Goal: Navigation & Orientation: Find specific page/section

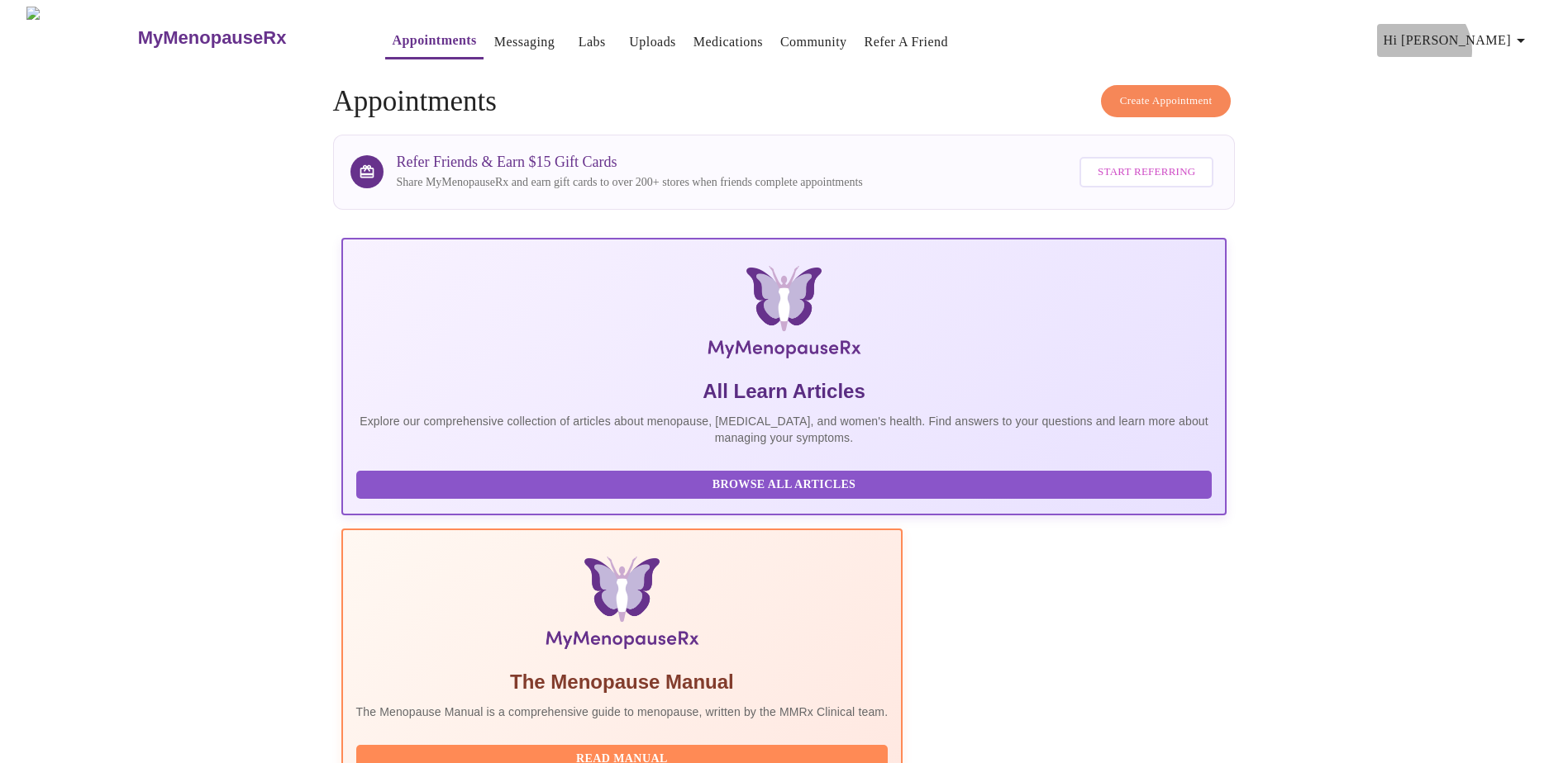
click at [1495, 44] on span "Hi [PERSON_NAME]" at bounding box center [1457, 40] width 147 height 23
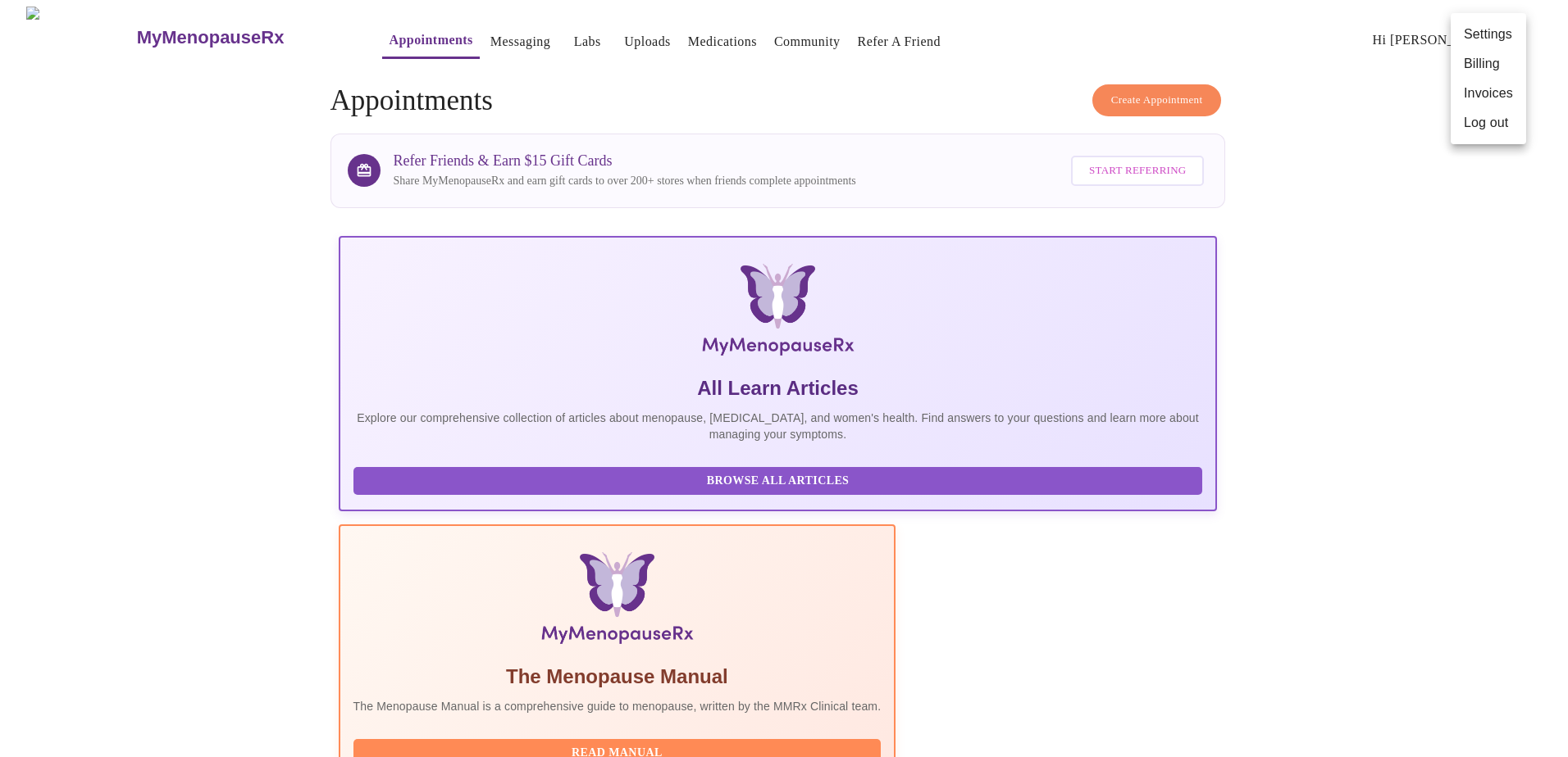
click at [1486, 60] on li "Billing" at bounding box center [1488, 64] width 75 height 30
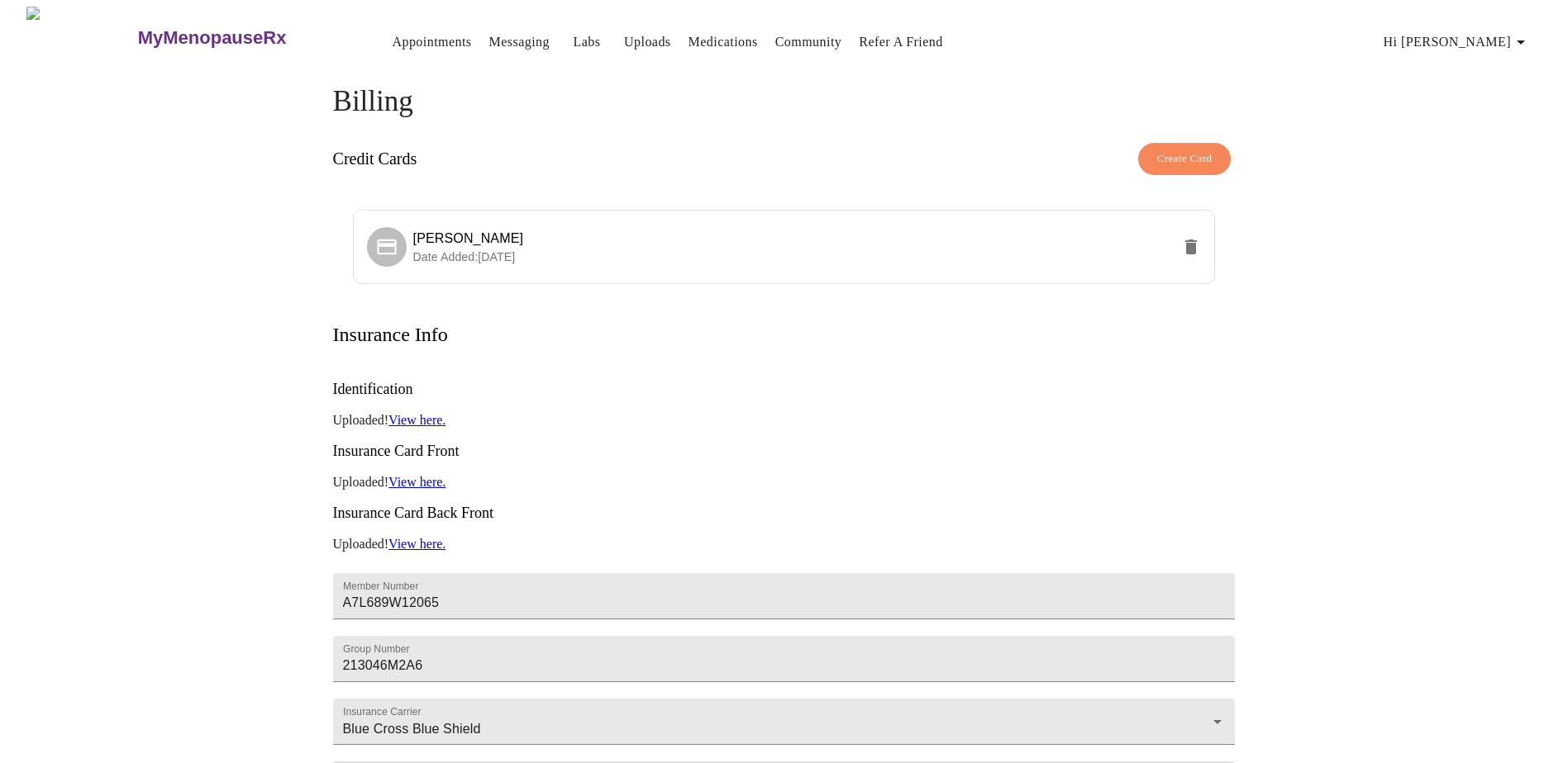
click at [1511, 40] on span "Hi [PERSON_NAME]" at bounding box center [1457, 42] width 147 height 23
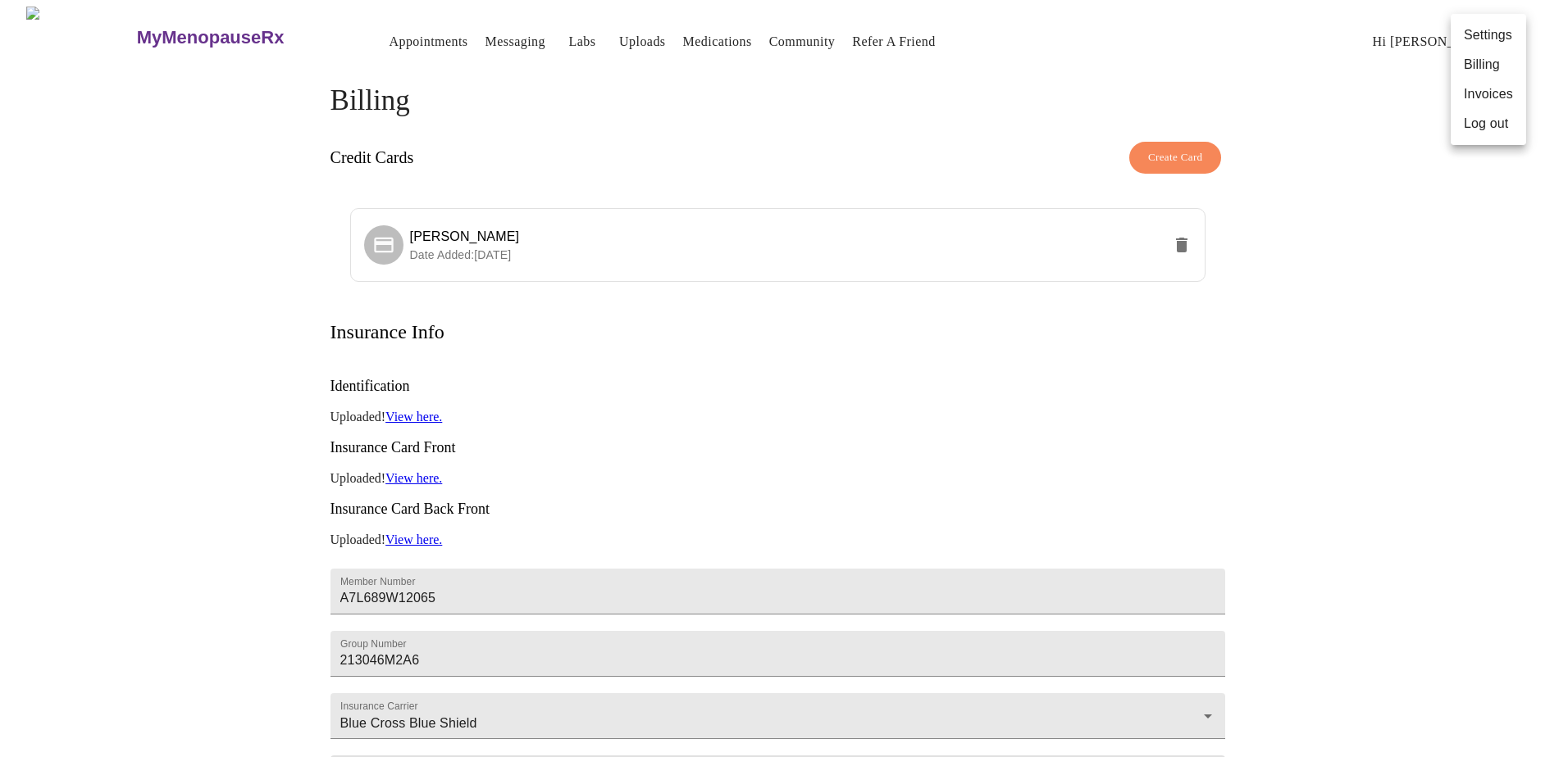
click at [1494, 96] on li "Invoices" at bounding box center [1488, 94] width 75 height 30
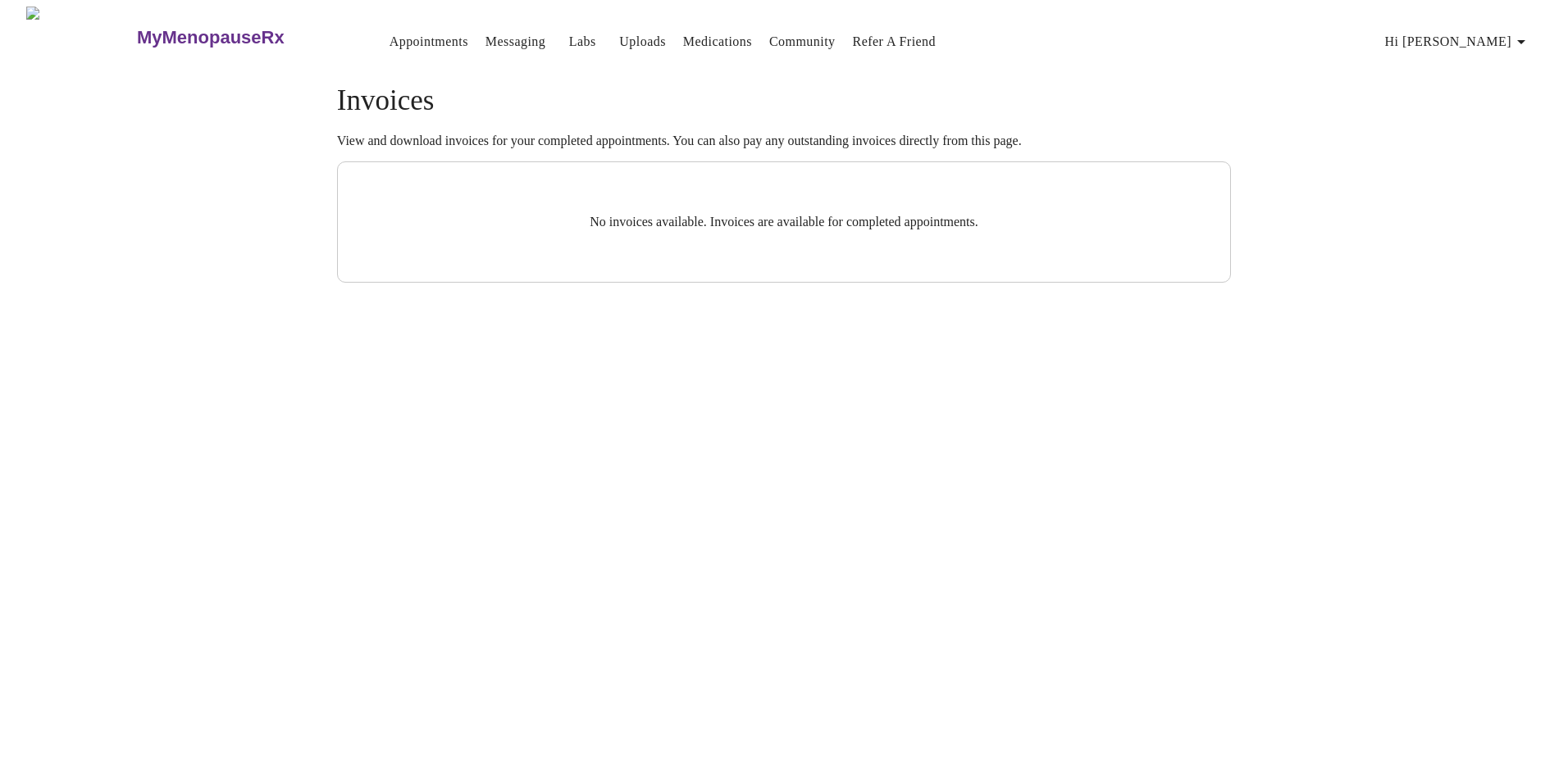
click at [1504, 31] on span "Hi [PERSON_NAME]" at bounding box center [1458, 42] width 146 height 23
click at [1213, 56] on div at bounding box center [784, 378] width 1568 height 757
click at [479, 47] on button "Messaging" at bounding box center [516, 41] width 73 height 33
click at [486, 34] on link "Messaging" at bounding box center [516, 42] width 60 height 23
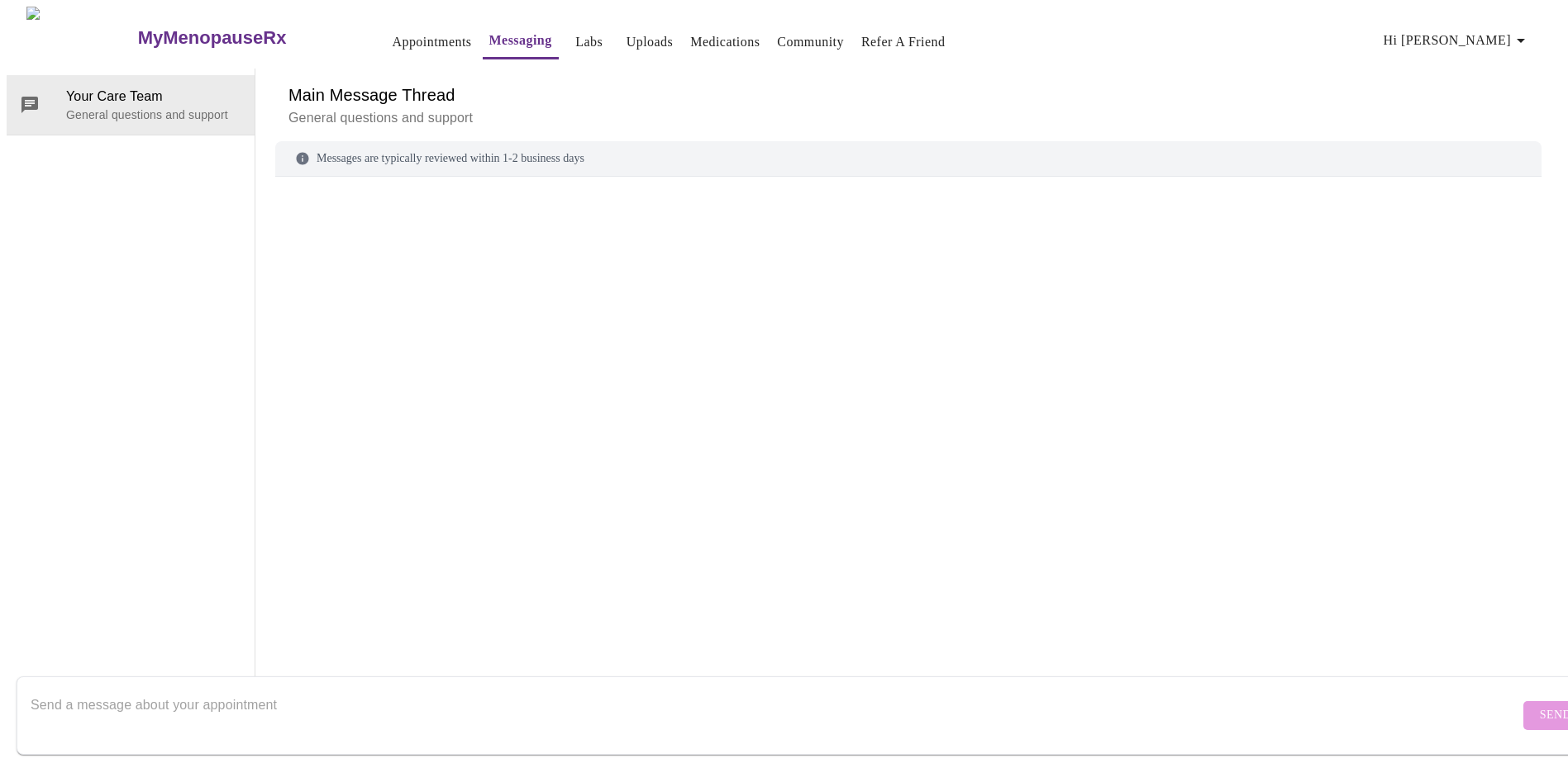
click at [575, 40] on link "Labs" at bounding box center [588, 42] width 27 height 23
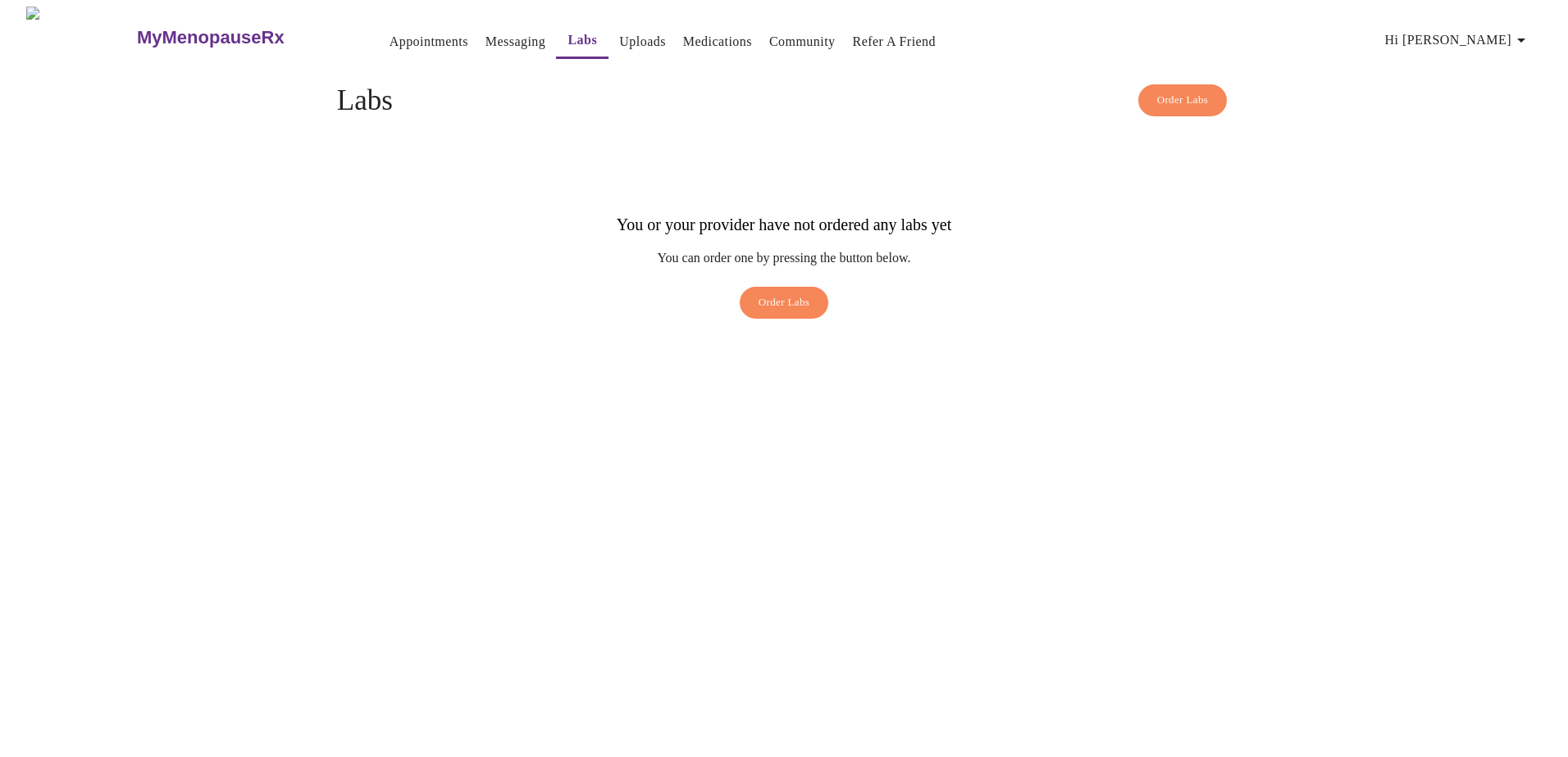
click at [395, 35] on link "Appointments" at bounding box center [429, 42] width 79 height 23
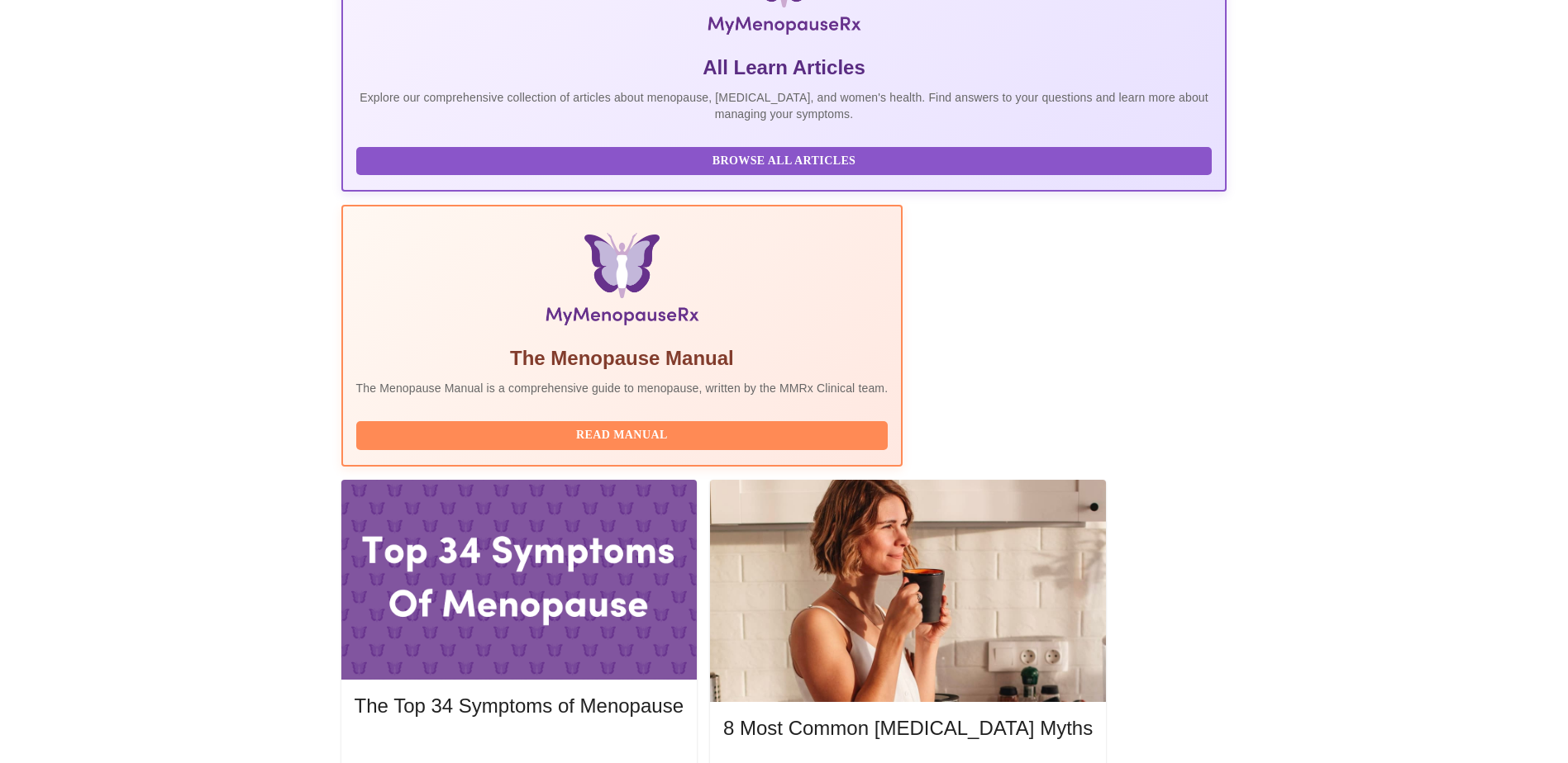
scroll to position [328, 0]
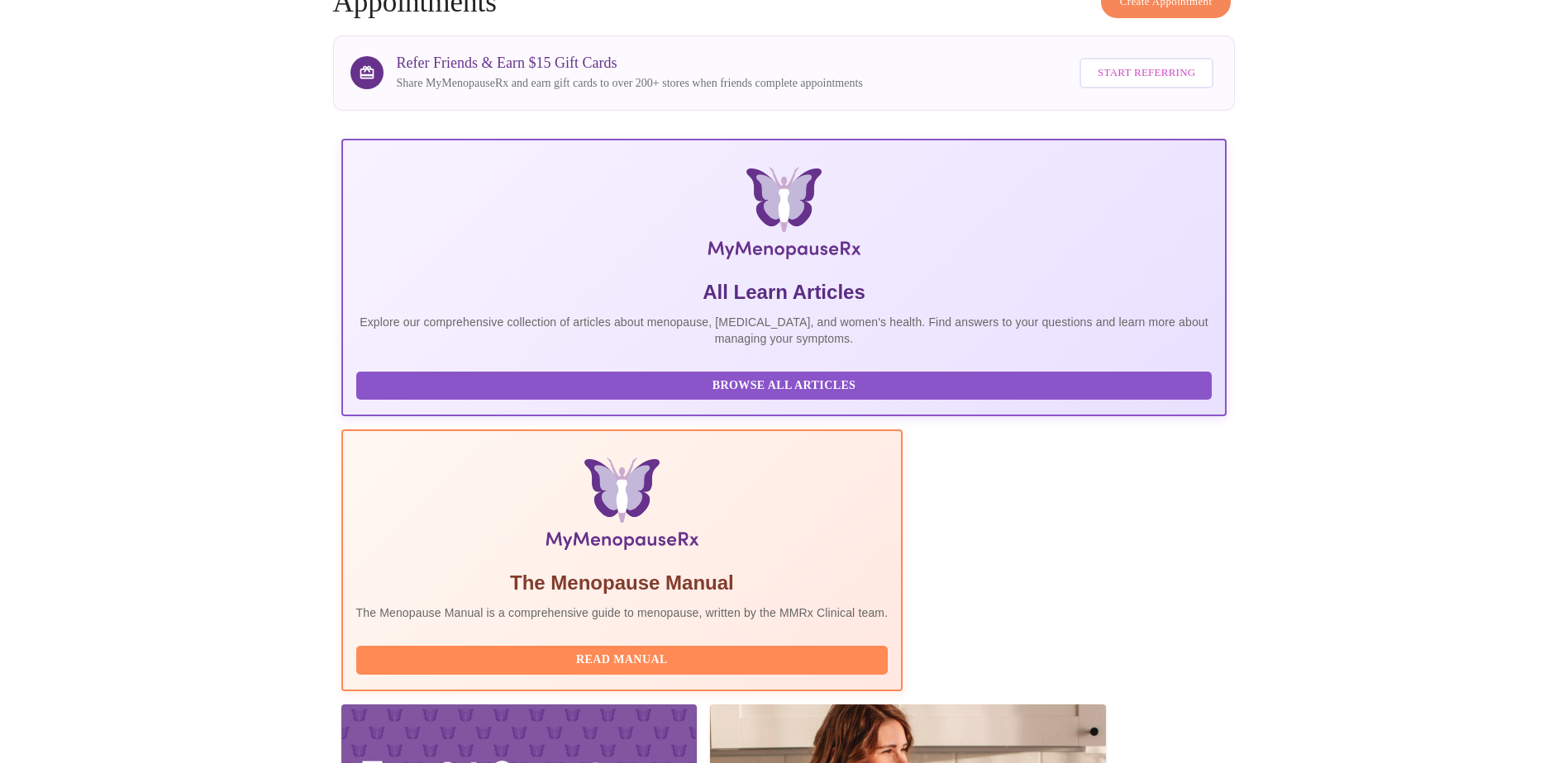
scroll to position [0, 0]
